Goal: Task Accomplishment & Management: Use online tool/utility

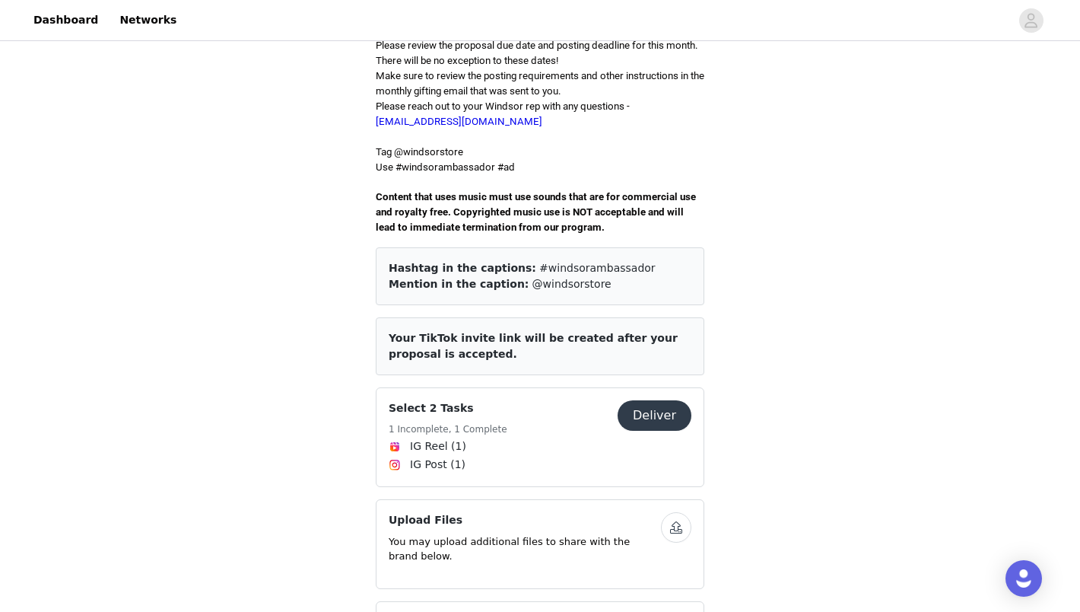
scroll to position [439, 0]
click at [674, 399] on button "Deliver" at bounding box center [655, 414] width 74 height 30
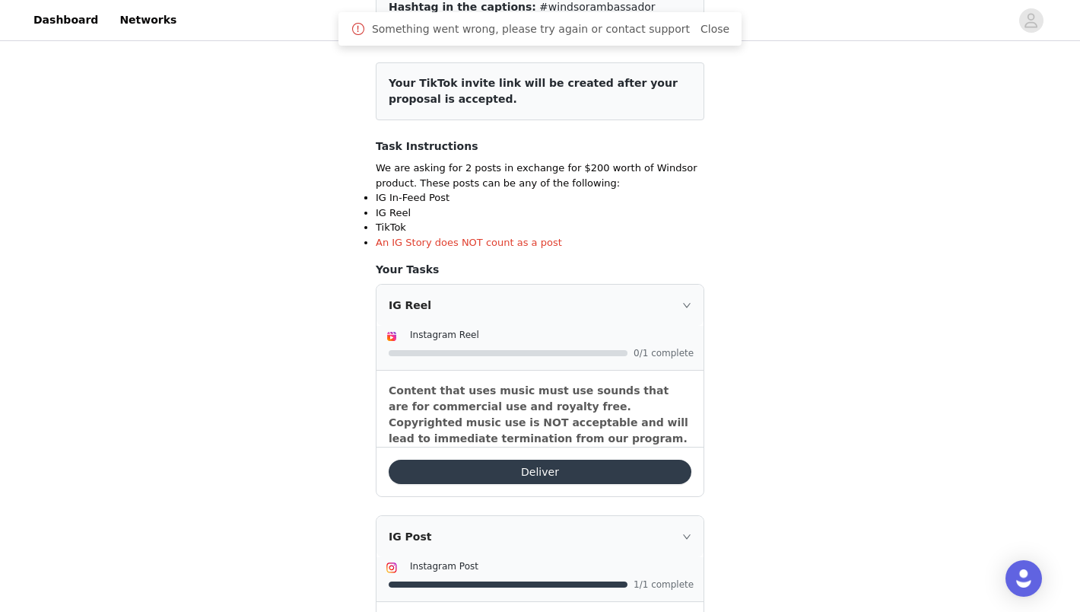
scroll to position [202, 0]
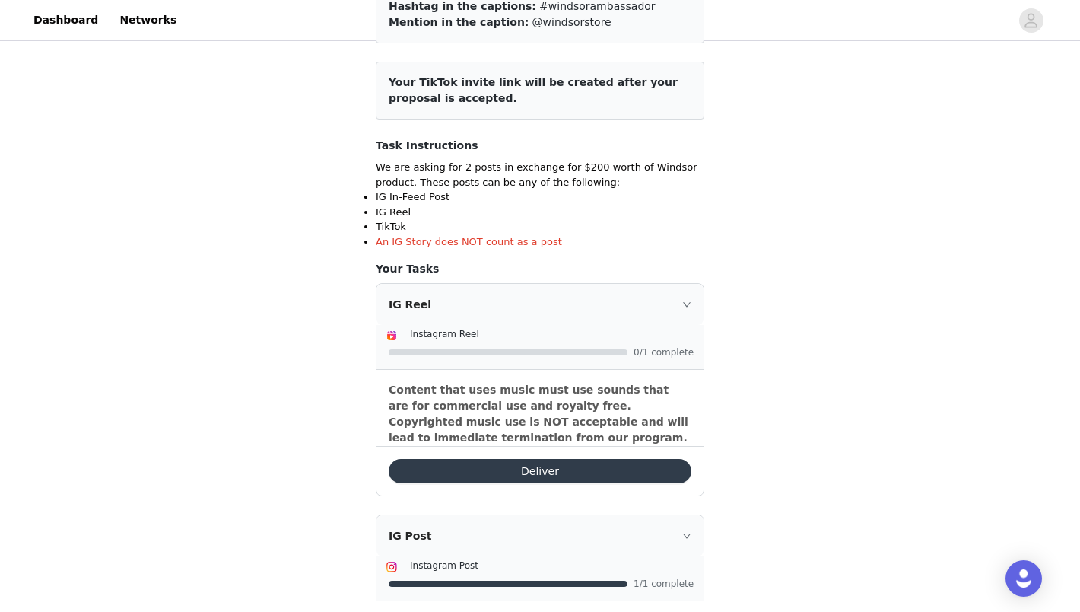
click at [533, 478] on button "Deliver" at bounding box center [540, 471] width 303 height 24
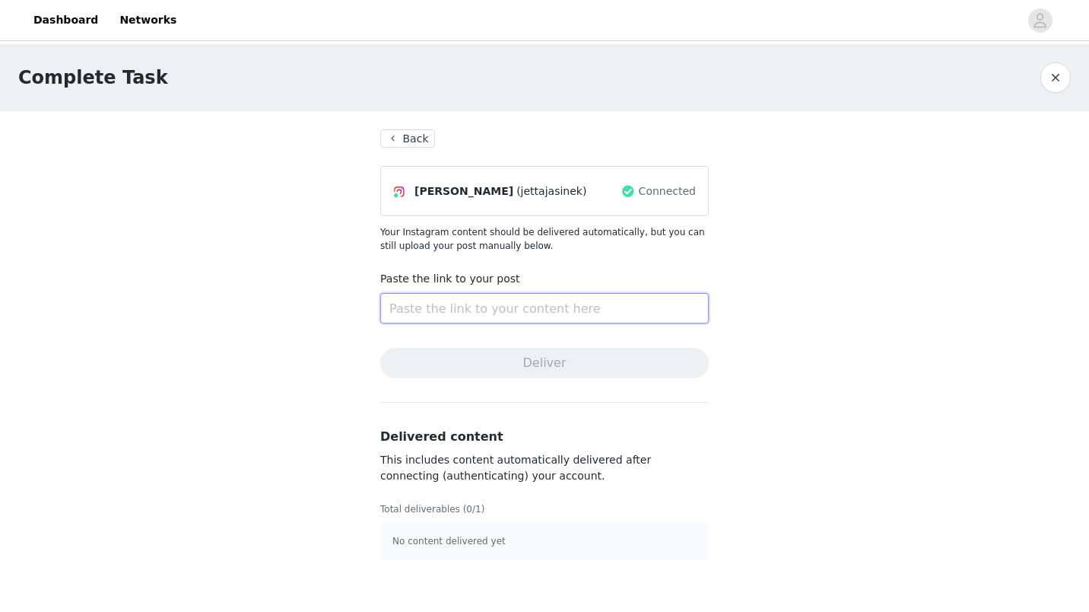
click at [512, 320] on input "text" at bounding box center [544, 308] width 329 height 30
paste input "[URL][DOMAIN_NAME]"
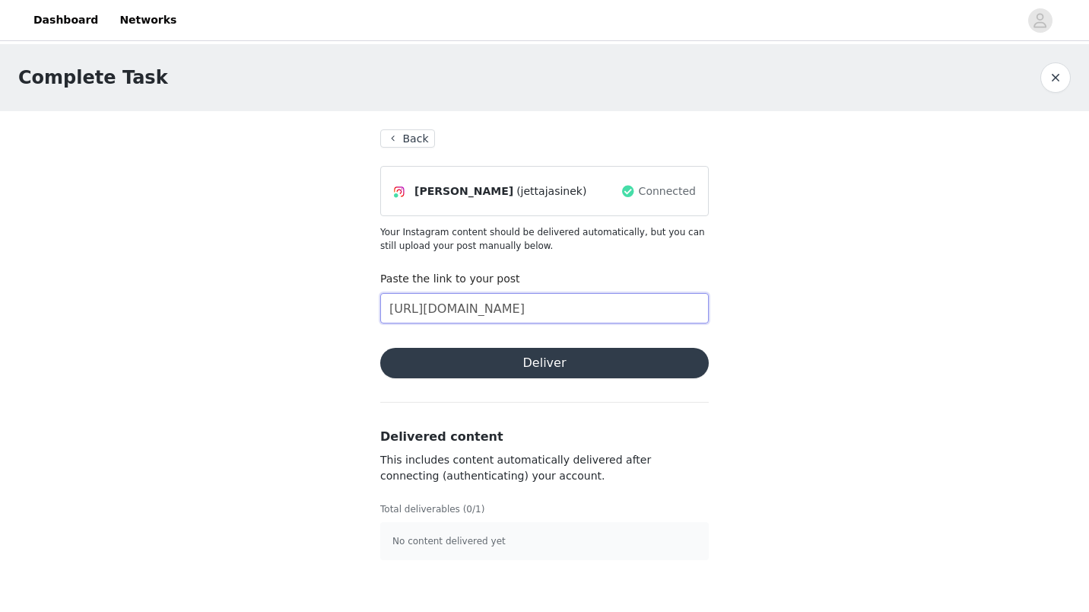
type input "[URL][DOMAIN_NAME]"
click at [558, 369] on button "Deliver" at bounding box center [544, 363] width 329 height 30
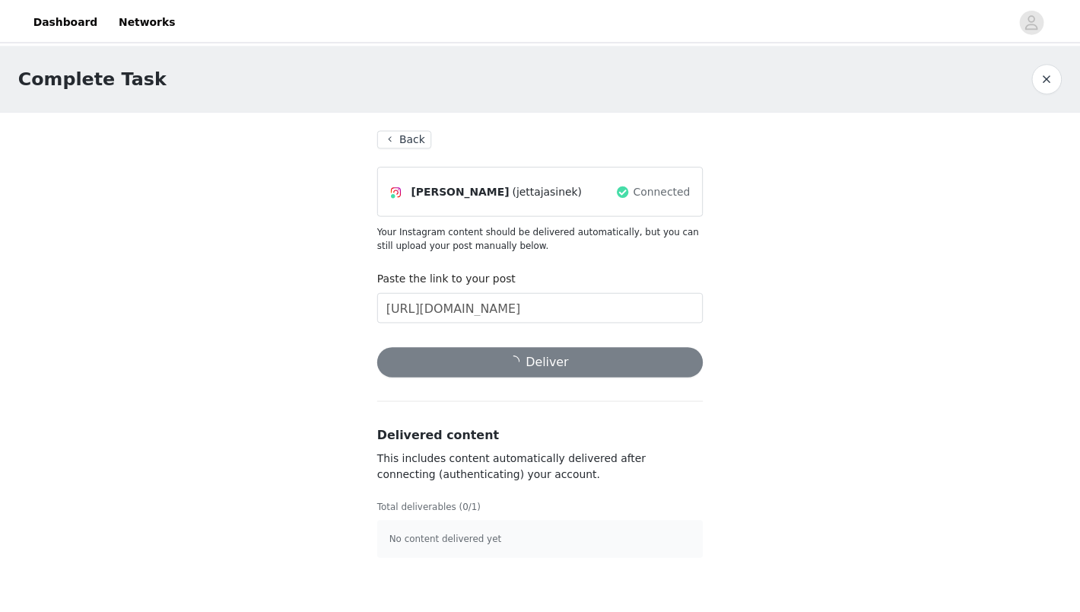
scroll to position [0, 0]
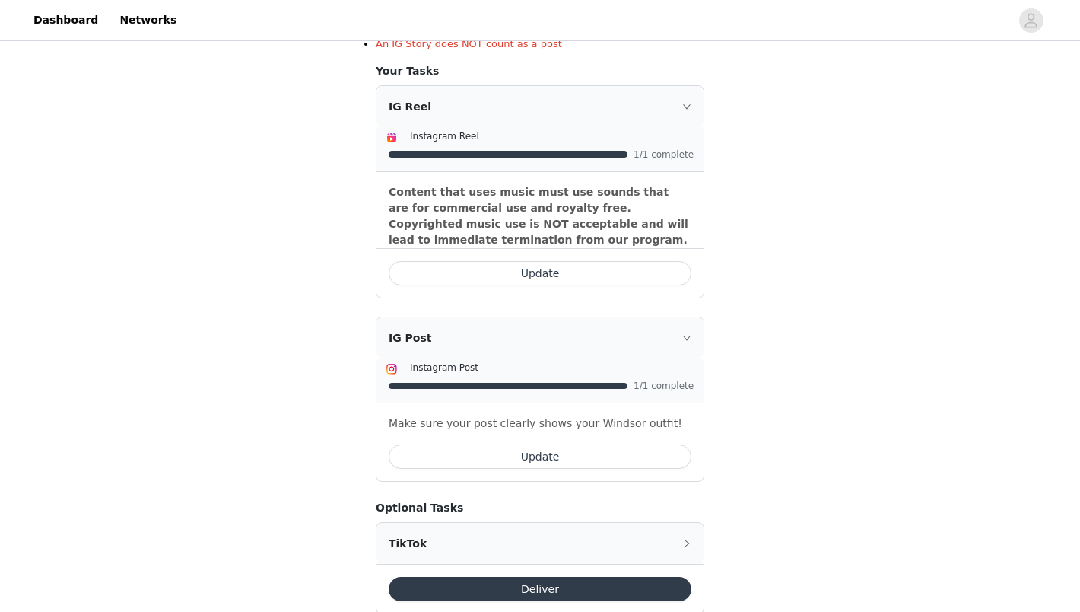
scroll to position [398, 0]
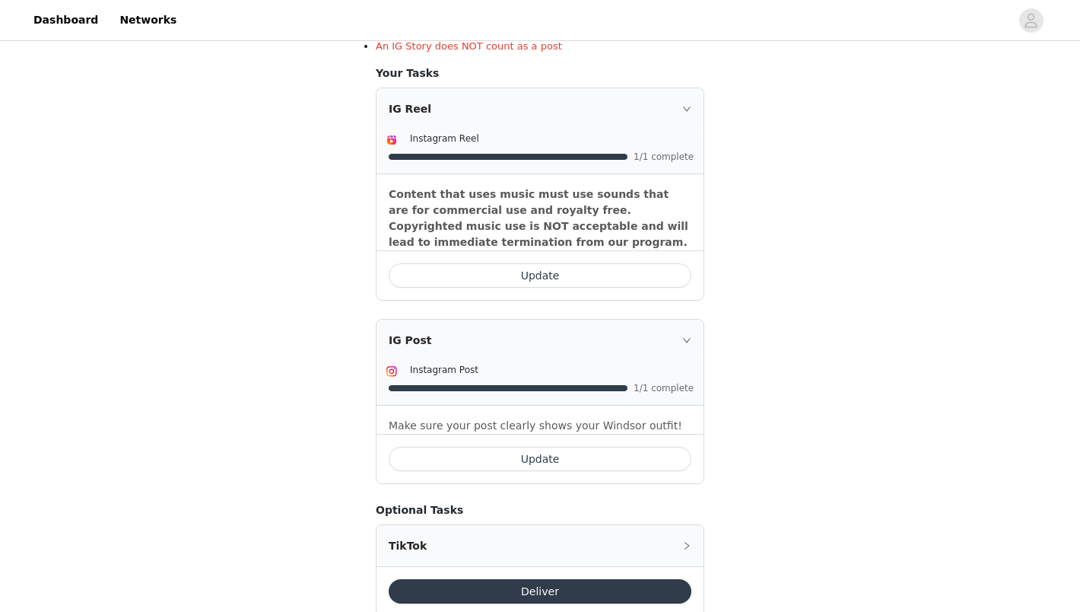
click at [681, 111] on div "IG Reel" at bounding box center [540, 108] width 327 height 41
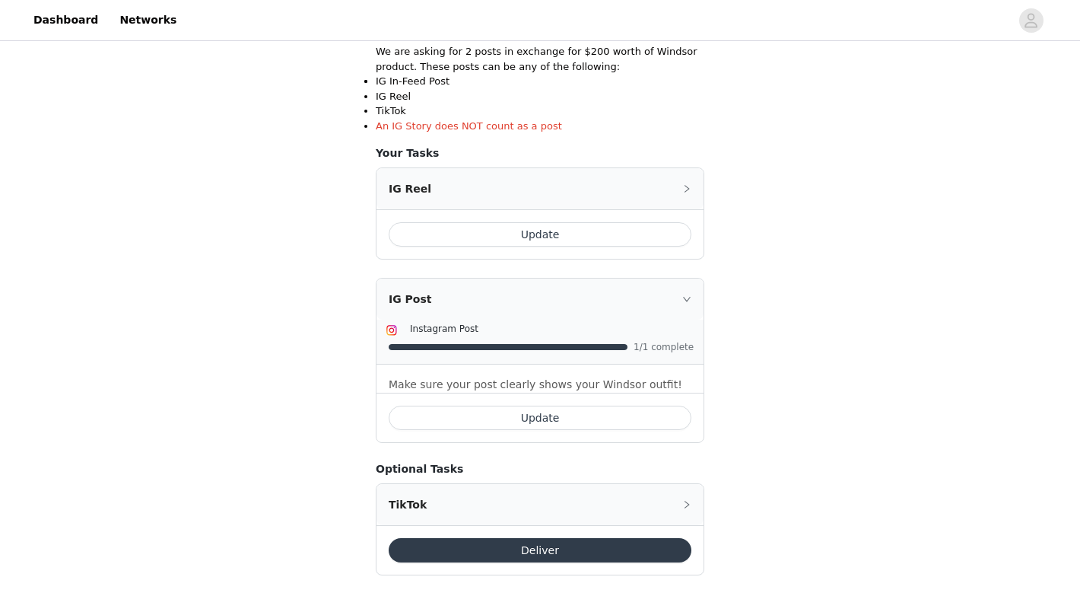
click at [686, 299] on icon "icon: right" at bounding box center [686, 298] width 9 height 9
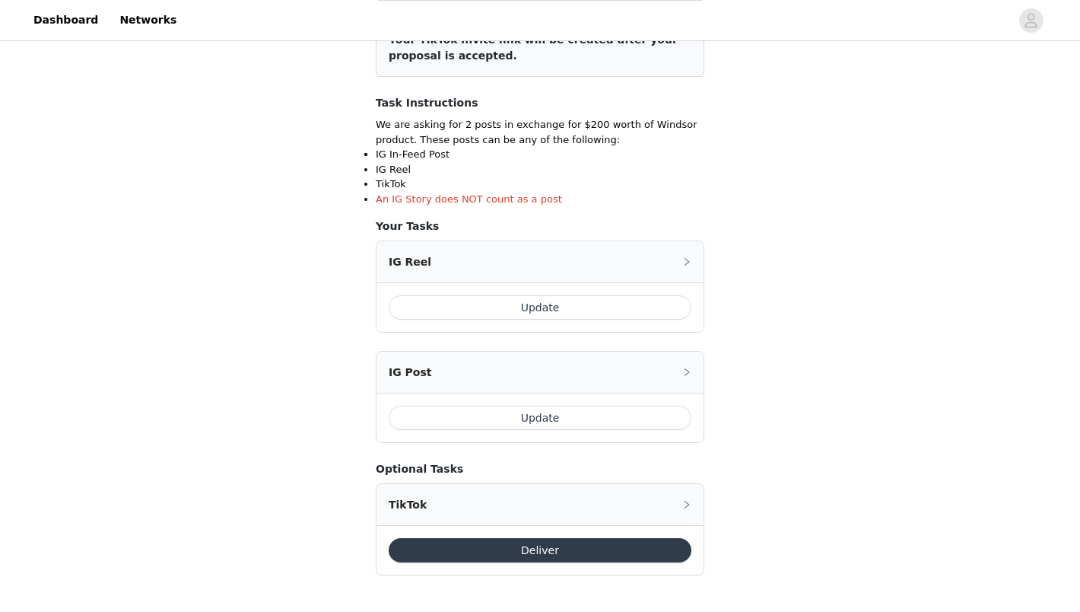
scroll to position [0, 0]
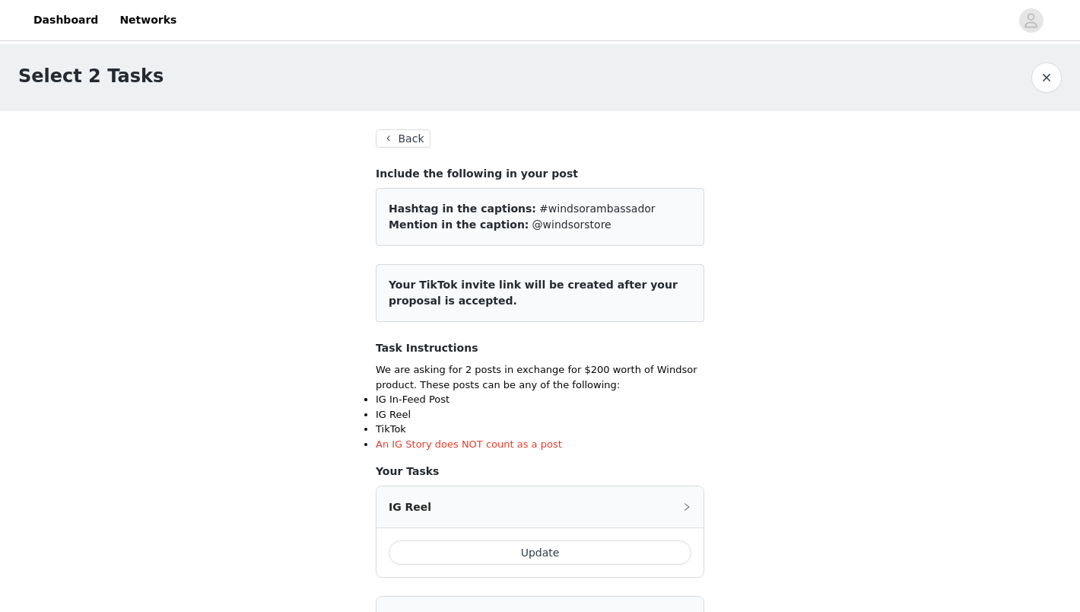
click at [413, 142] on button "Back" at bounding box center [403, 138] width 55 height 18
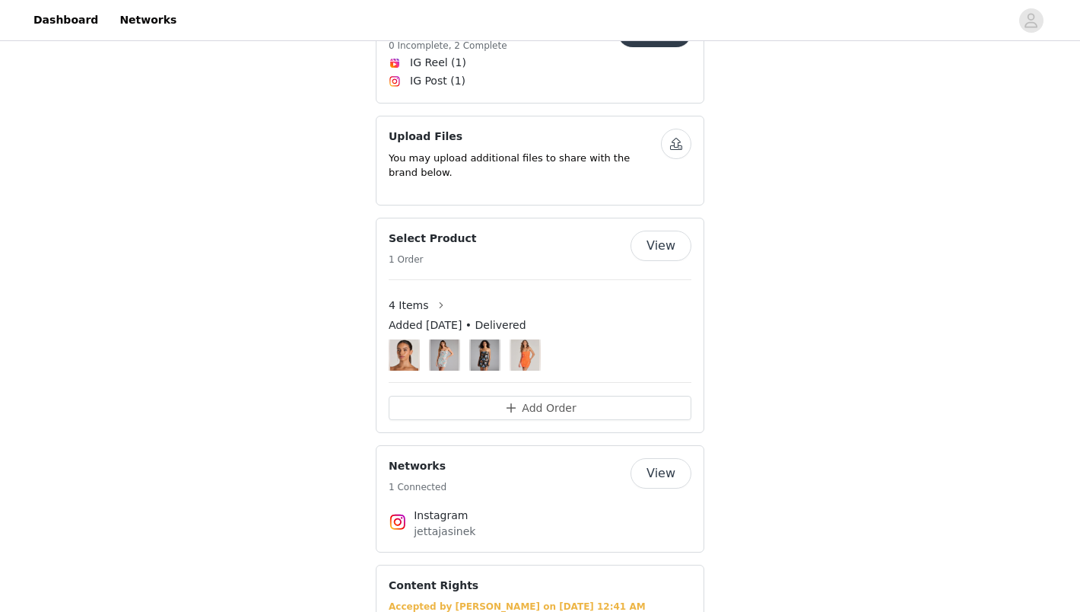
scroll to position [821, 0]
click at [676, 231] on button "View" at bounding box center [661, 246] width 61 height 30
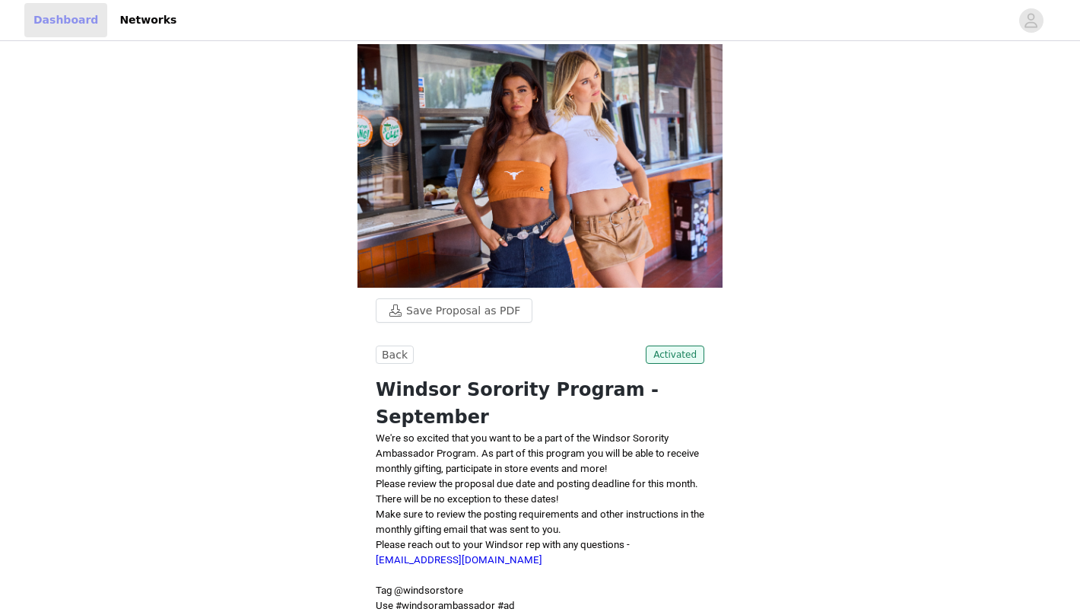
click at [77, 22] on link "Dashboard" at bounding box center [65, 20] width 83 height 34
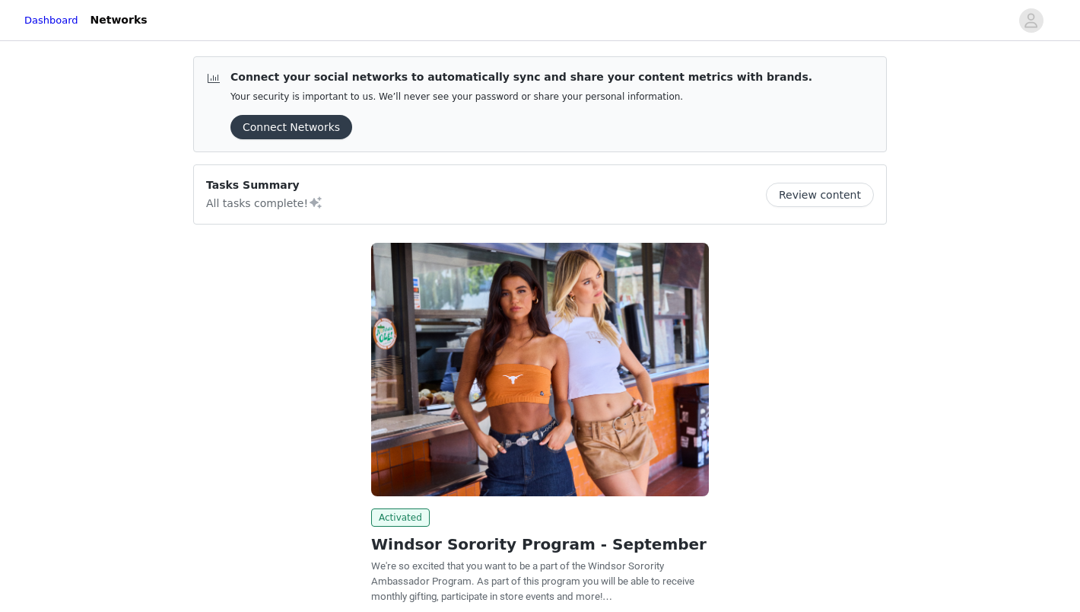
click at [846, 204] on button "Review content" at bounding box center [820, 195] width 108 height 24
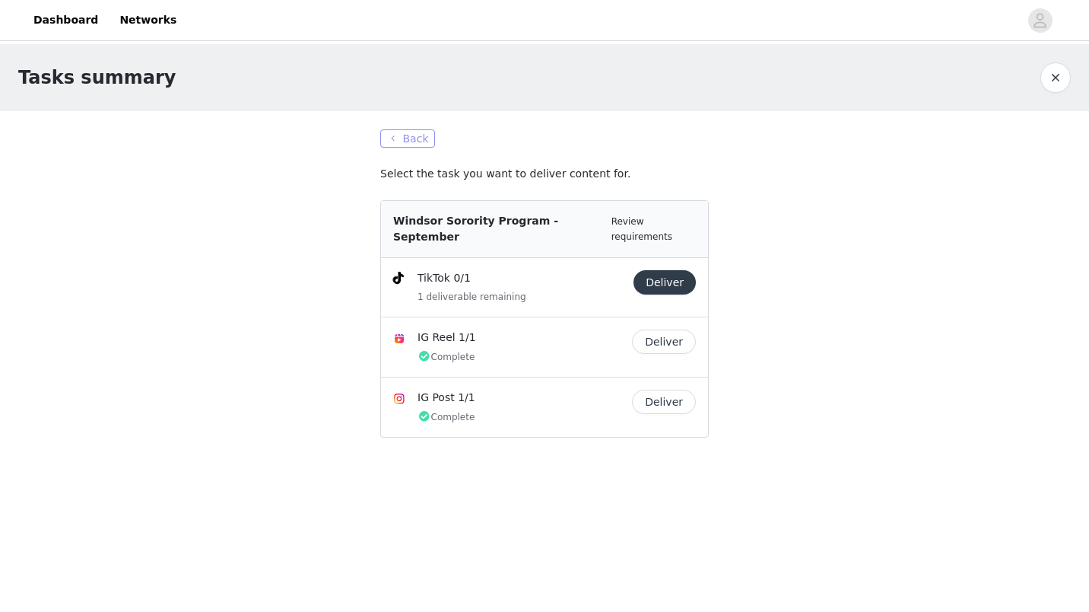
click at [391, 135] on button "Back" at bounding box center [407, 138] width 55 height 18
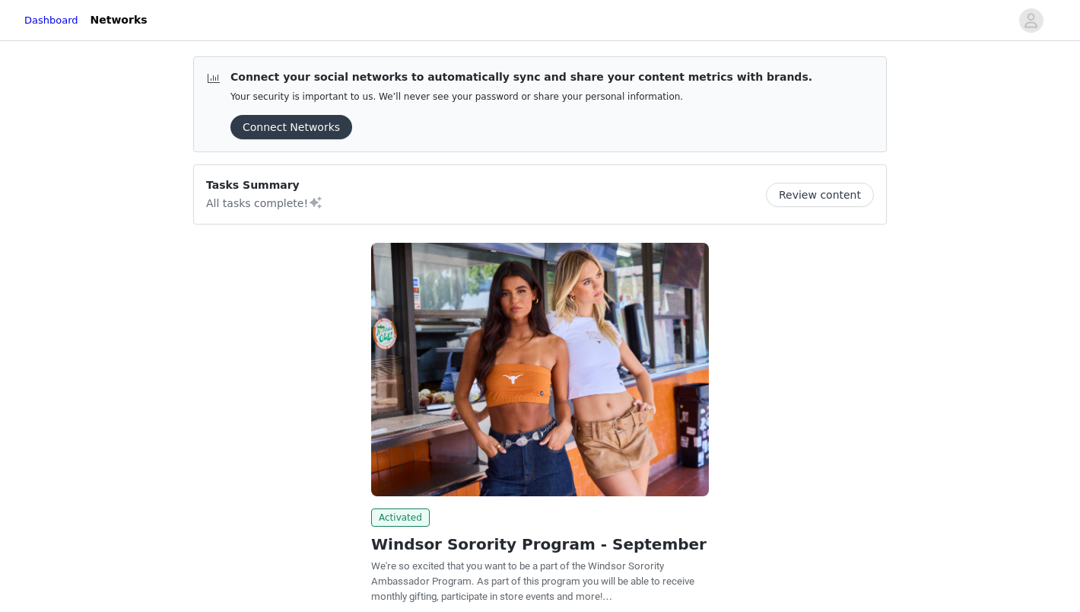
scroll to position [128, 0]
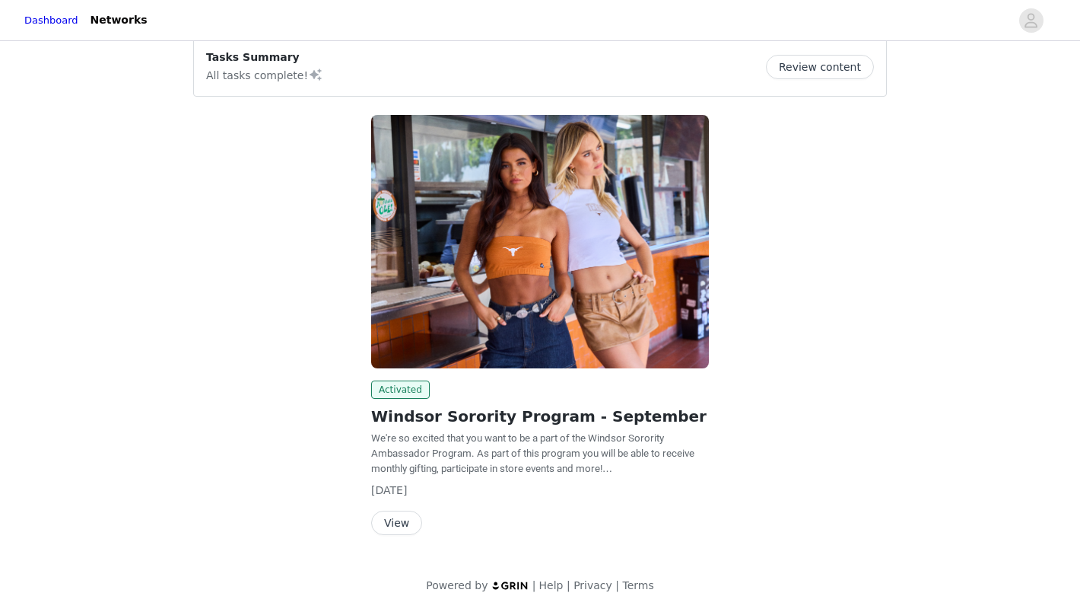
click at [405, 526] on button "View" at bounding box center [396, 522] width 51 height 24
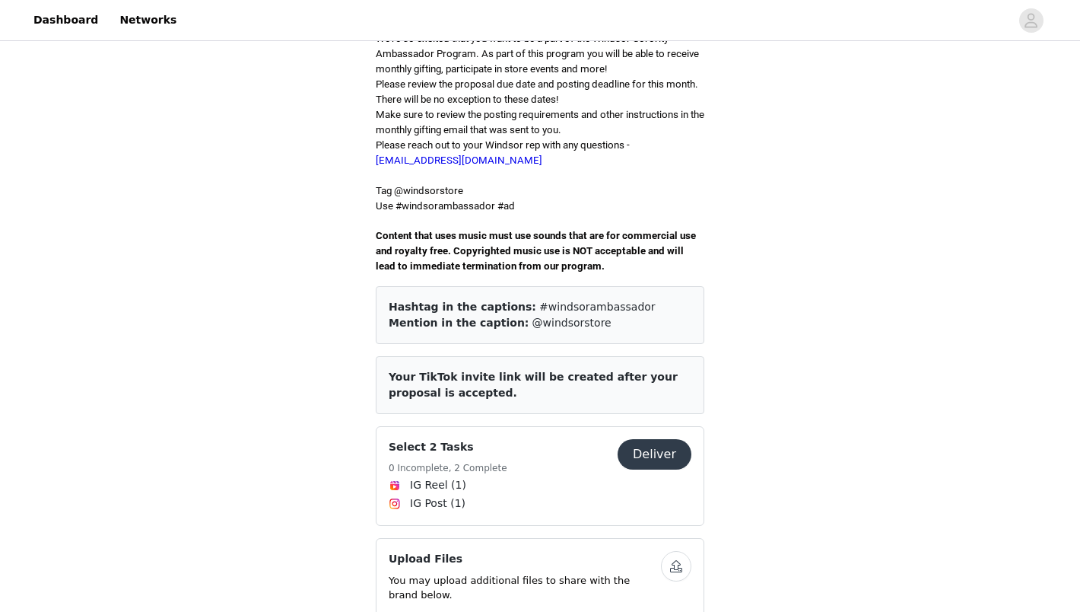
scroll to position [399, 0]
